Goal: Task Accomplishment & Management: Manage account settings

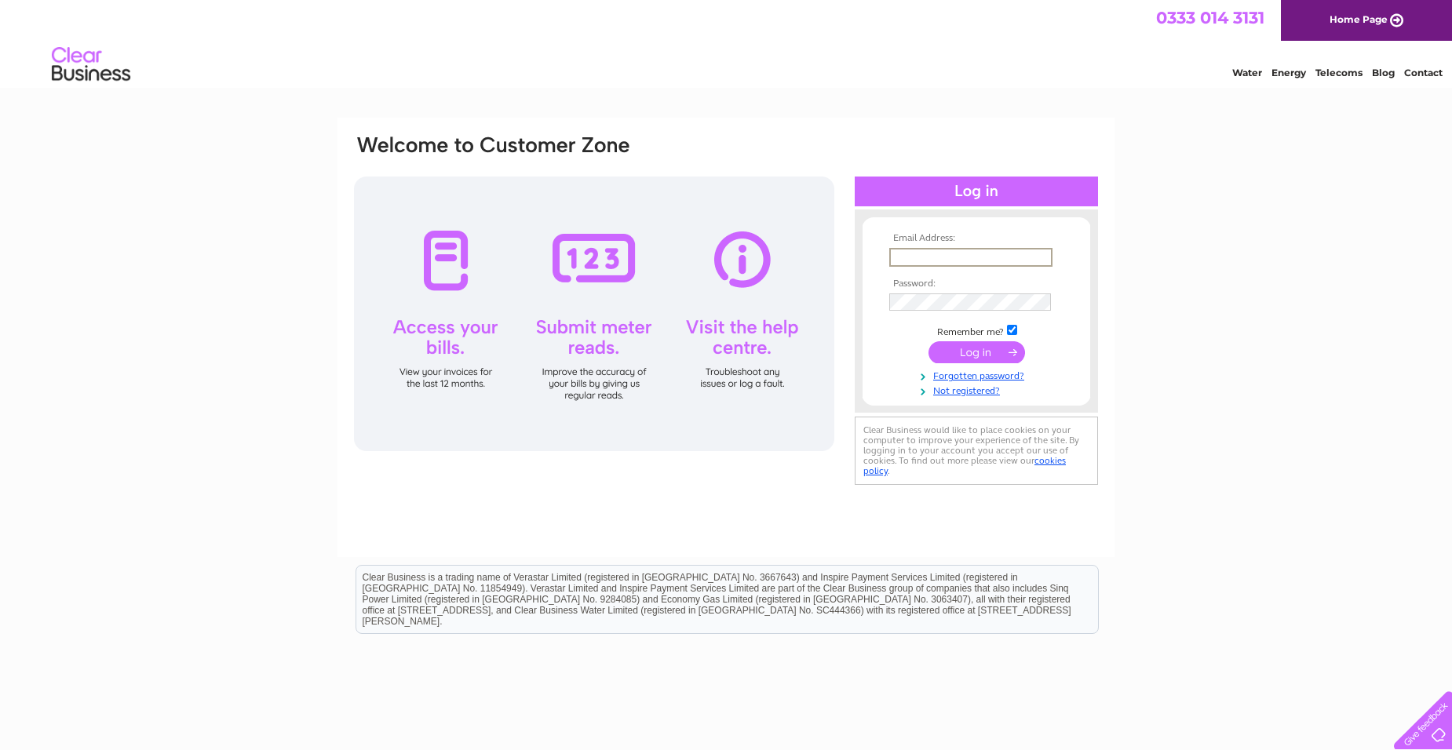
click at [896, 257] on input "text" at bounding box center [970, 257] width 163 height 19
type input "[EMAIL_ADDRESS][DOMAIN_NAME]"
click at [976, 352] on input "submit" at bounding box center [976, 351] width 97 height 22
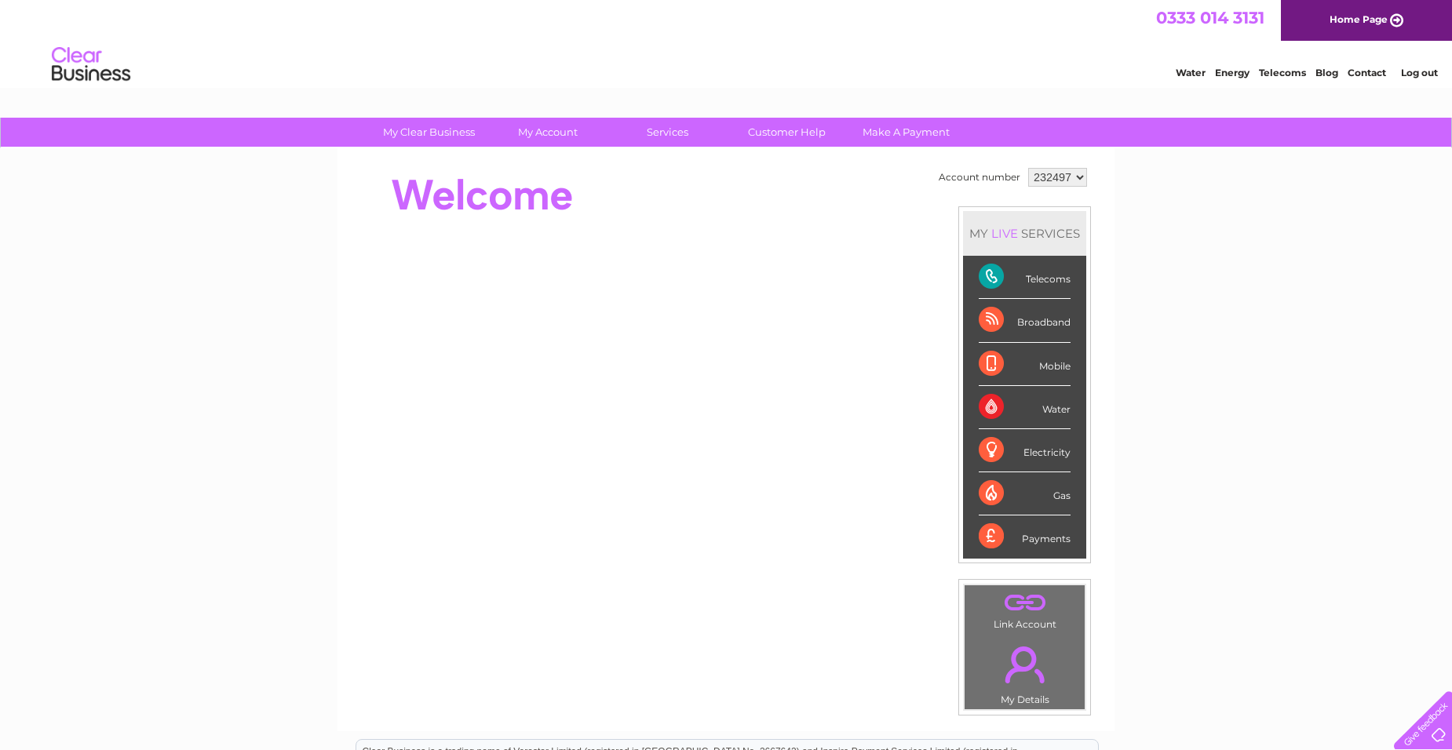
click at [1048, 282] on div "Telecoms" at bounding box center [1025, 277] width 92 height 43
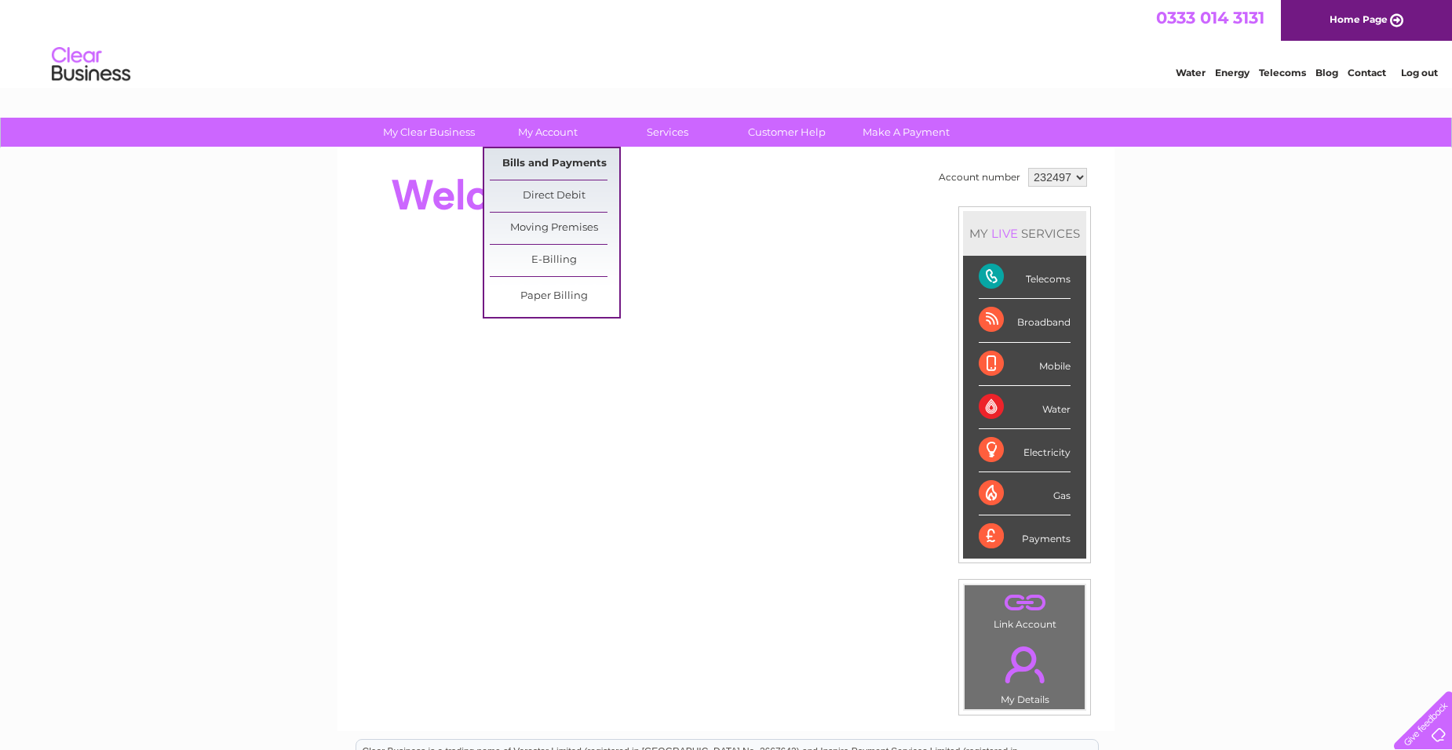
click at [552, 166] on link "Bills and Payments" at bounding box center [554, 163] width 129 height 31
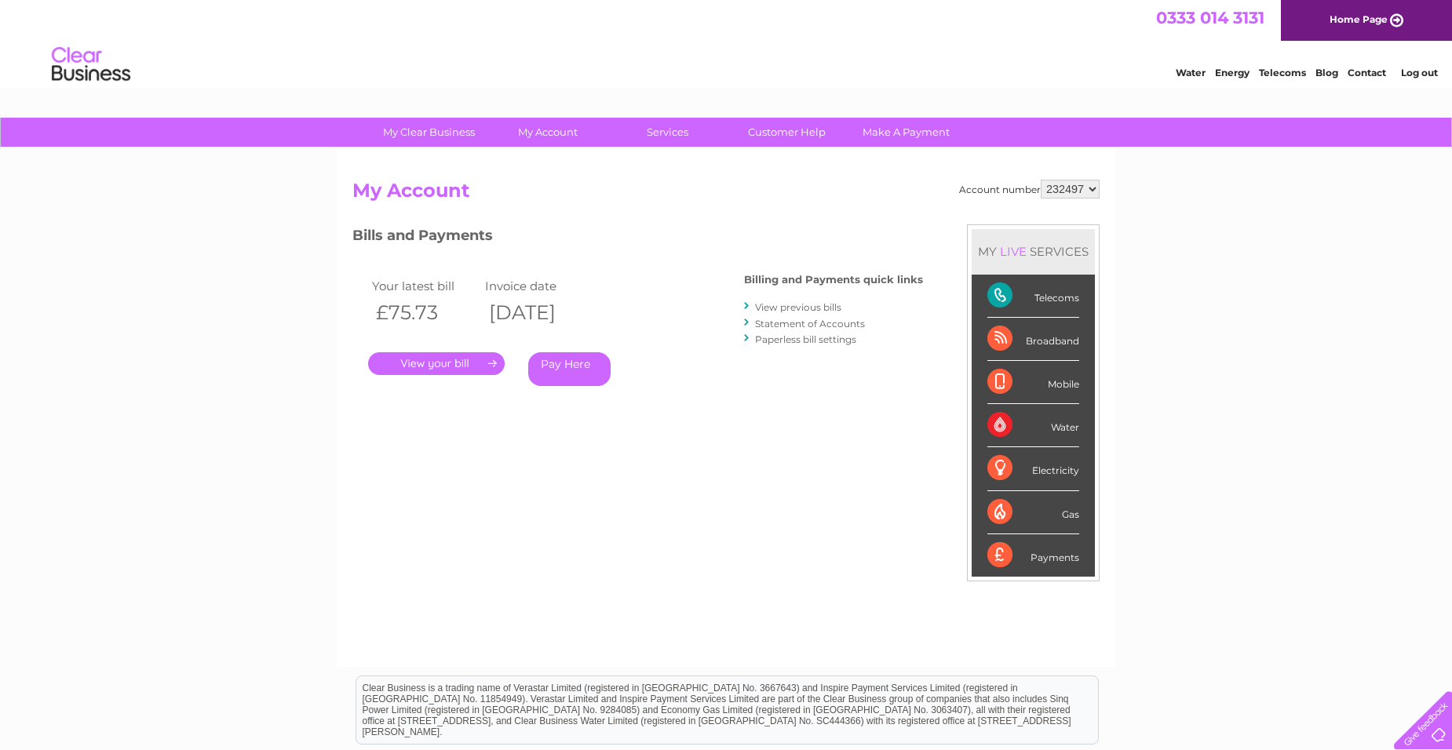
click at [456, 368] on link "." at bounding box center [436, 363] width 137 height 23
